Goal: Transaction & Acquisition: Purchase product/service

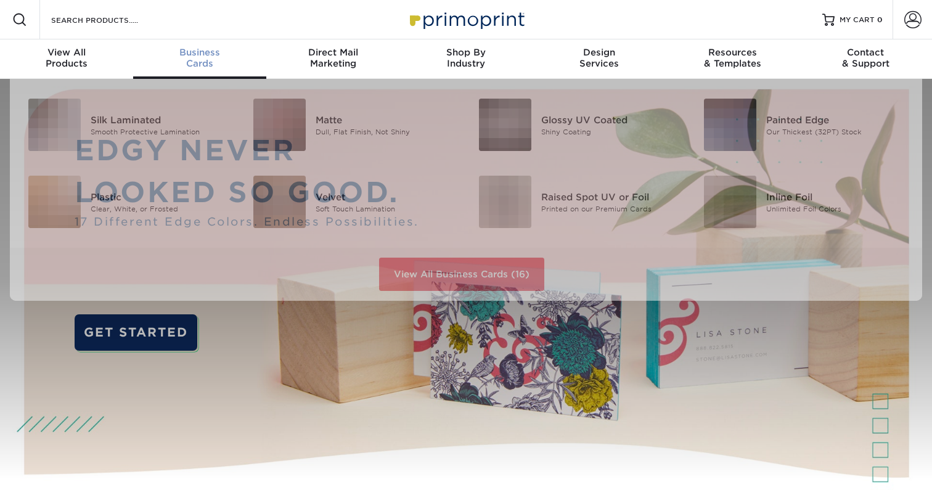
click at [195, 60] on div "Business Cards" at bounding box center [199, 58] width 133 height 22
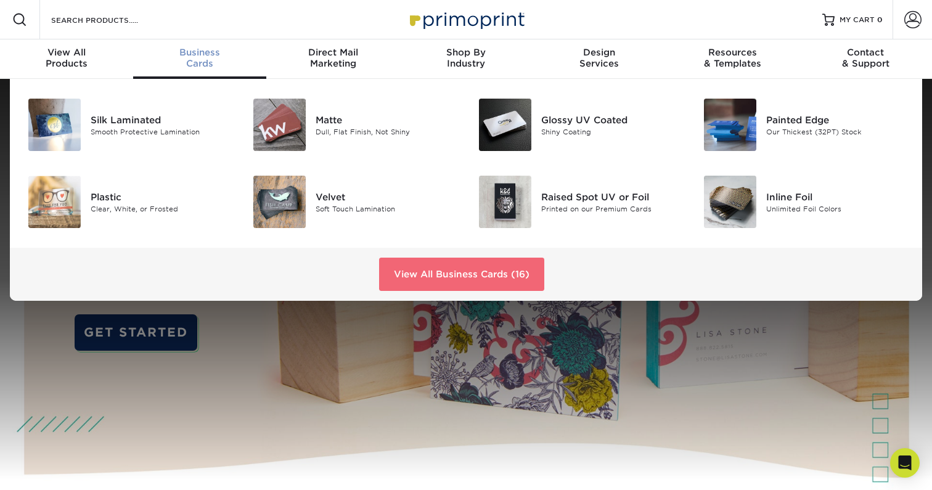
click at [464, 276] on link "View All Business Cards (16)" at bounding box center [461, 274] width 165 height 33
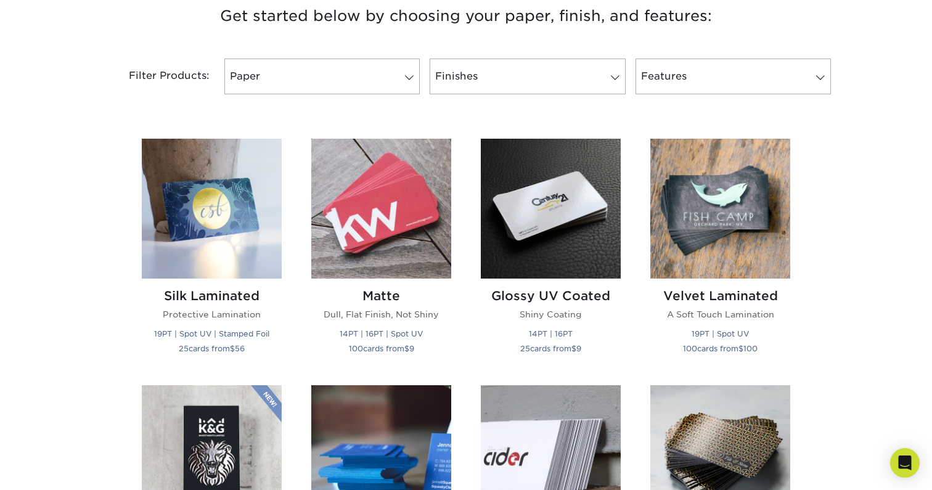
scroll to position [474, 0]
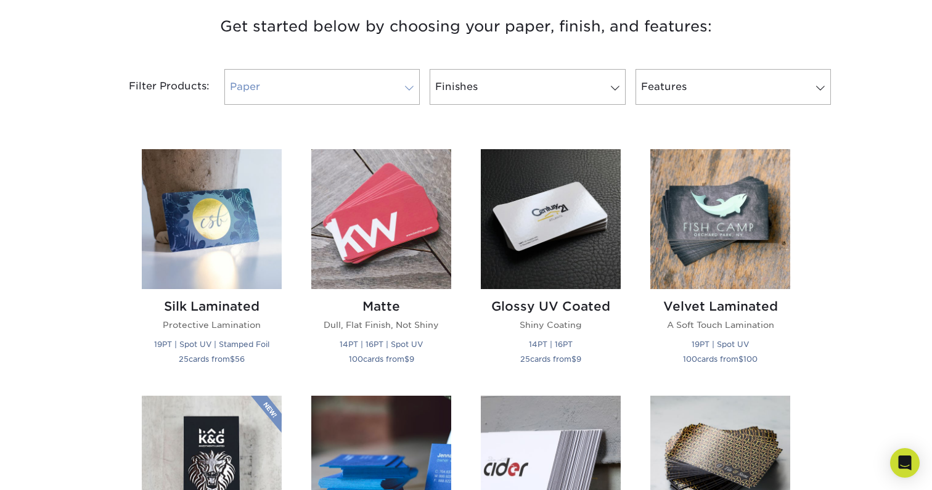
click at [287, 97] on link "Paper" at bounding box center [321, 87] width 195 height 36
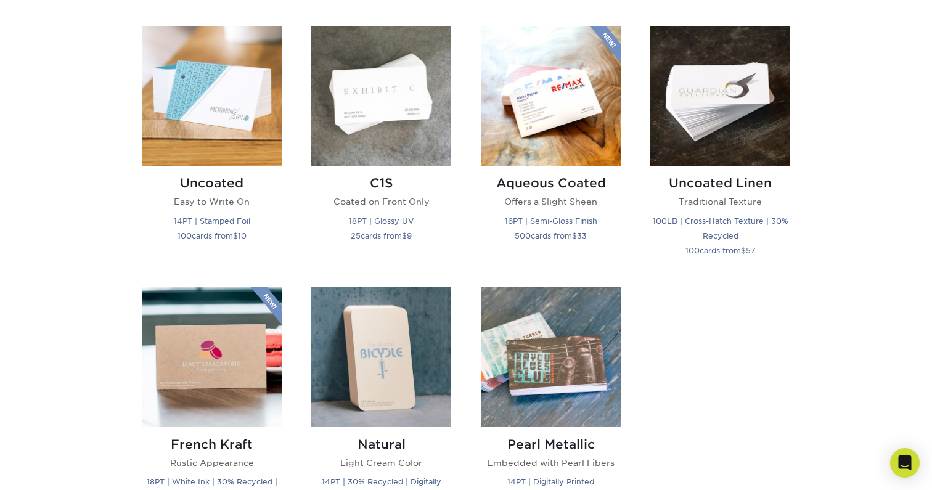
scroll to position [930, 0]
